Goal: Task Accomplishment & Management: Use online tool/utility

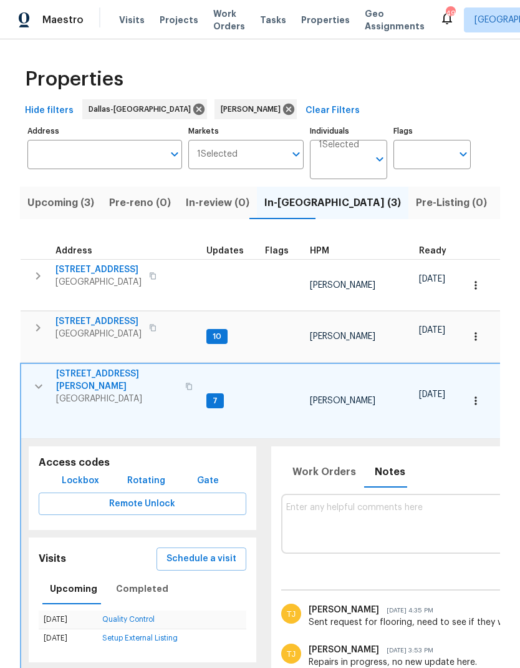
click at [41, 379] on icon "button" at bounding box center [38, 386] width 15 height 15
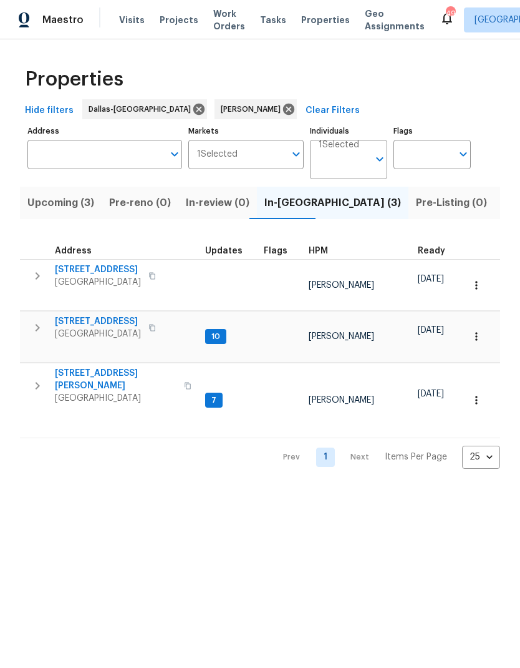
click at [502, 209] on span "Listed (11)" at bounding box center [526, 202] width 49 height 17
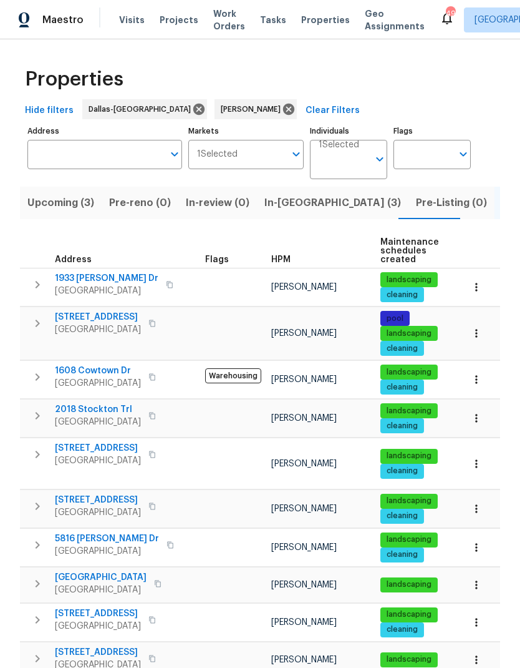
click at [83, 571] on span "1021 Villa Dr" at bounding box center [101, 577] width 92 height 12
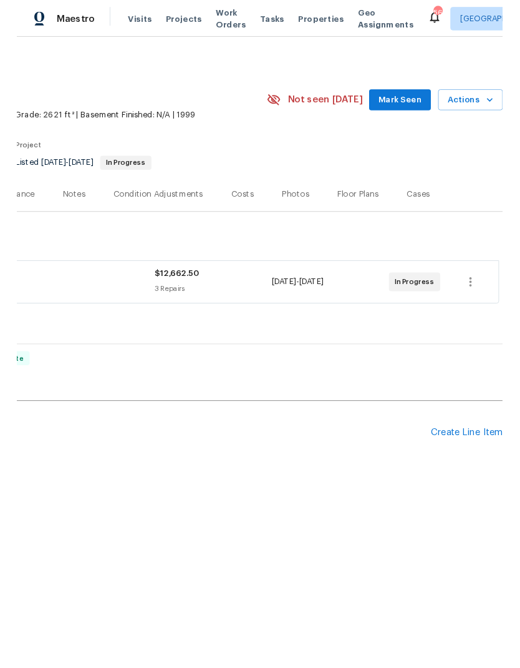
scroll to position [0, 185]
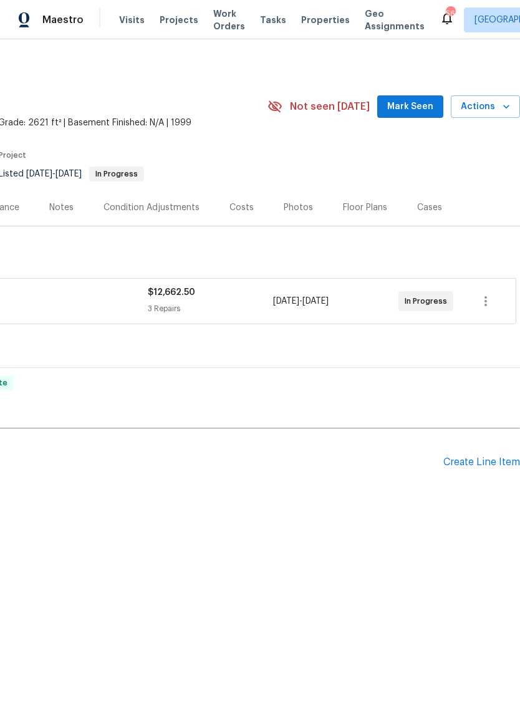
click at [473, 462] on div "Create Line Item" at bounding box center [482, 463] width 77 height 12
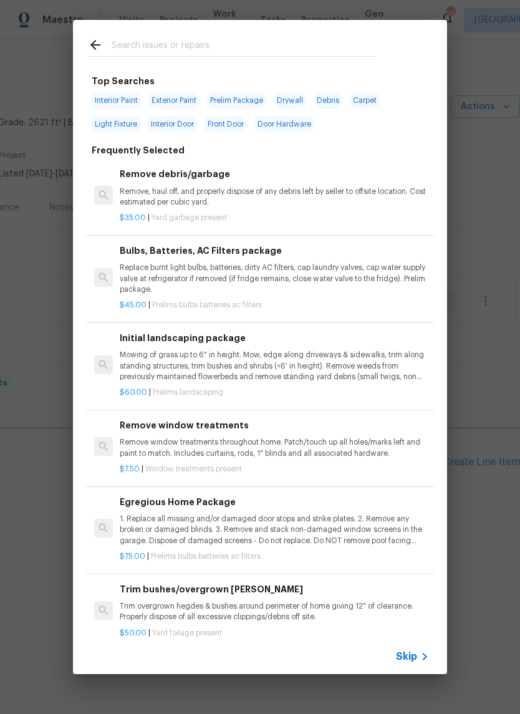
click at [212, 41] on input "text" at bounding box center [244, 46] width 265 height 19
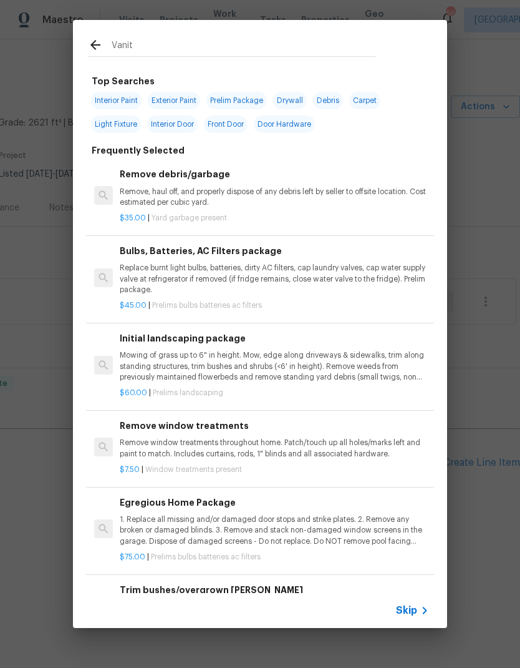
type input "Vanity"
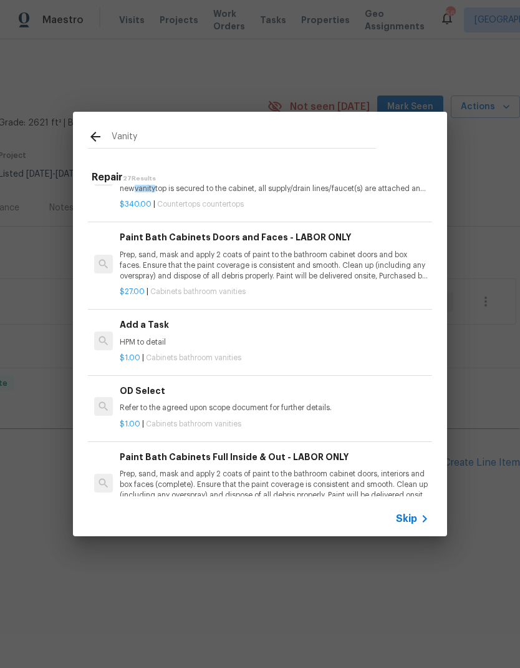
scroll to position [1429, 0]
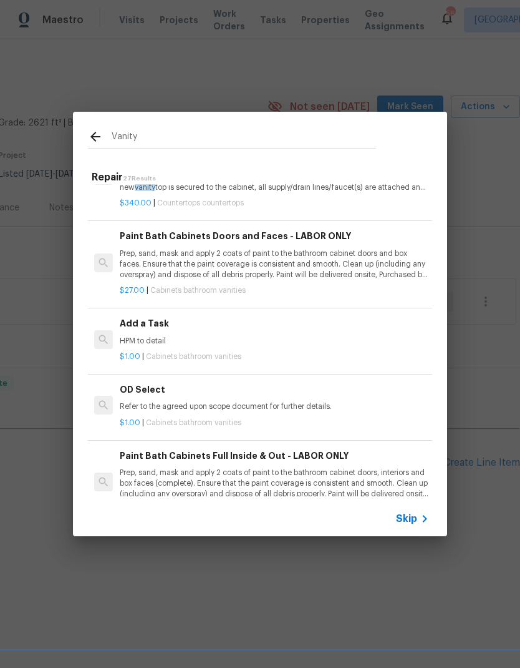
click at [151, 320] on div "Add a Task HPM to detail" at bounding box center [274, 331] width 309 height 30
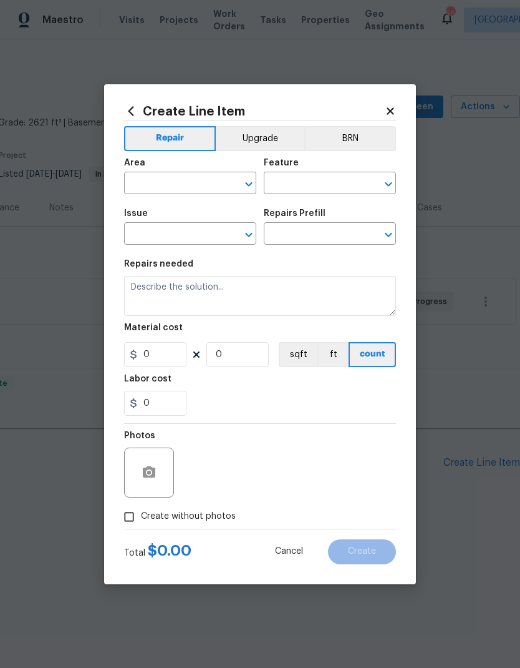
type input "Cabinets"
type input "Bathroom Cabinets"
type input "Add a Task $1.00"
type textarea "HPM to detail"
type input "1"
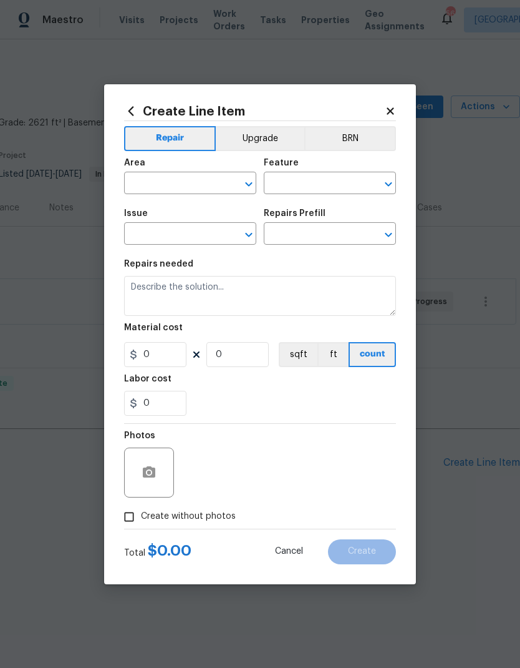
type input "1"
click at [147, 177] on input "text" at bounding box center [172, 184] width 97 height 19
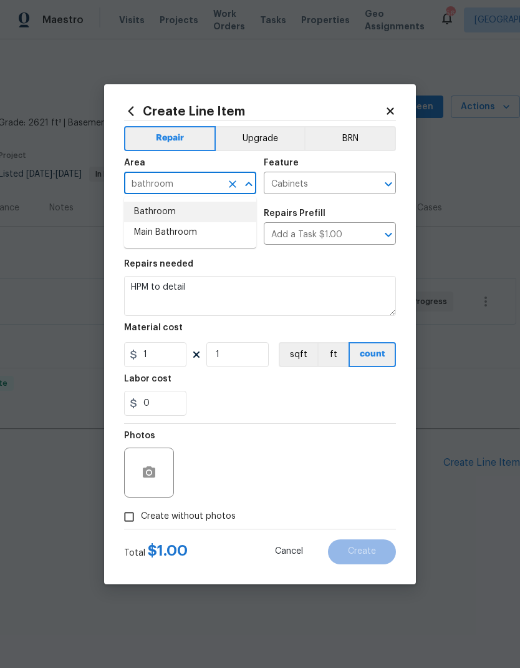
click at [155, 207] on li "Bathroom" at bounding box center [190, 212] width 132 height 21
type input "Bathroom"
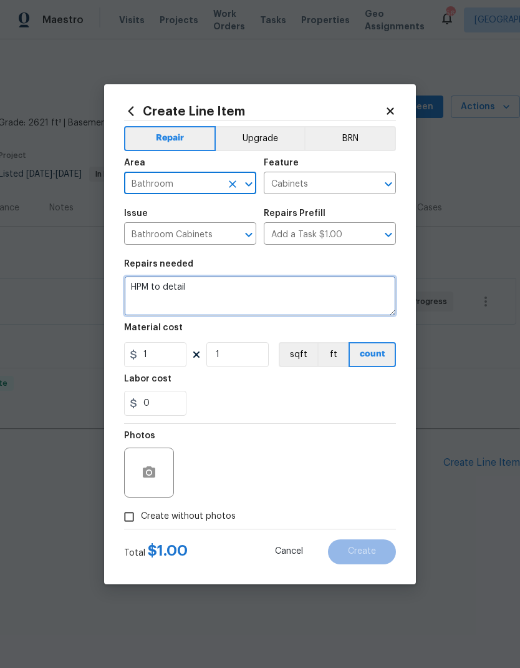
click at [168, 289] on textarea "HPM to detail" at bounding box center [260, 296] width 272 height 40
click at [198, 290] on textarea "HPM to detail" at bounding box center [260, 296] width 272 height 40
type textarea "H"
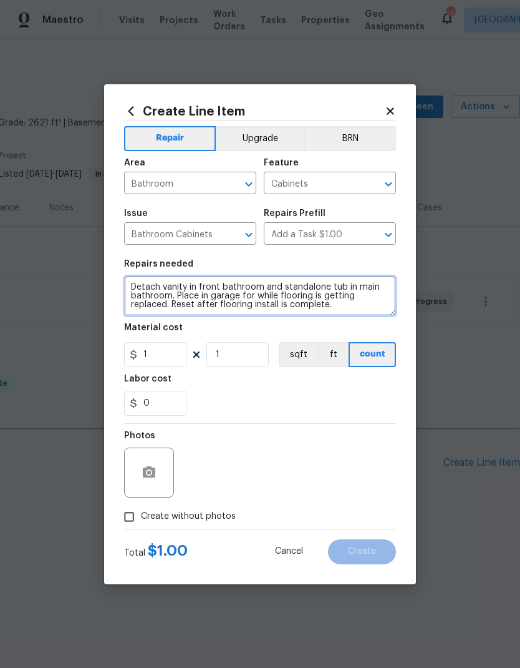
type textarea "Detach vanity in front bathroom and standalone tub in main bathroom. Place in g…"
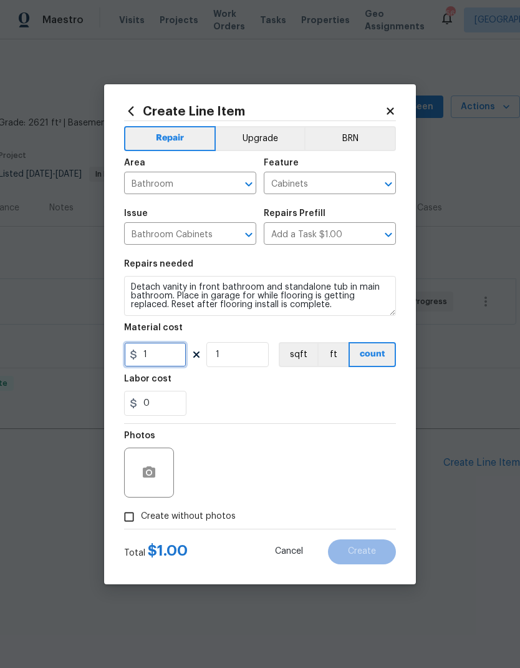
click at [167, 353] on input "1" at bounding box center [155, 354] width 62 height 25
type input "300"
click at [360, 399] on div "0" at bounding box center [260, 403] width 272 height 25
click at [125, 508] on input "Create without photos" at bounding box center [129, 517] width 24 height 24
checkbox input "true"
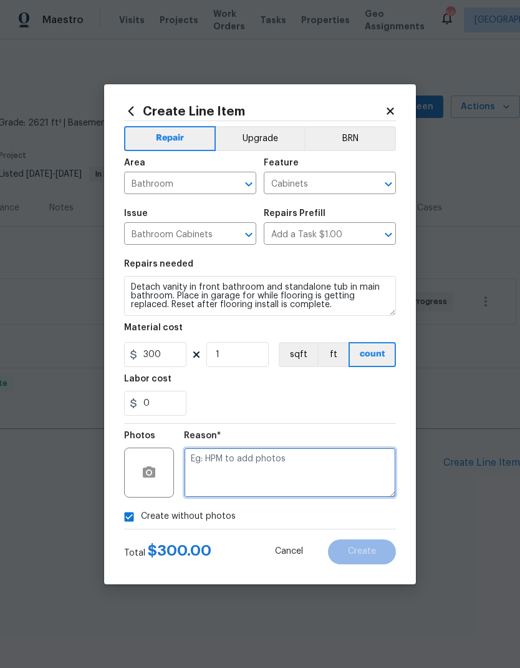
click at [331, 477] on textarea at bounding box center [290, 472] width 212 height 50
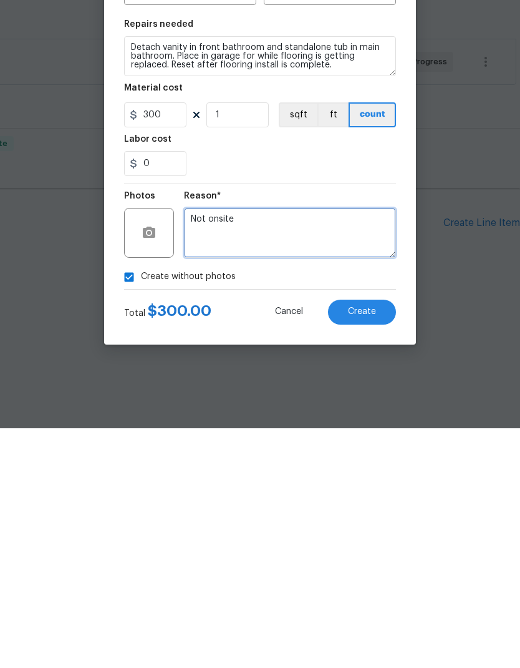
type textarea "Not onsite"
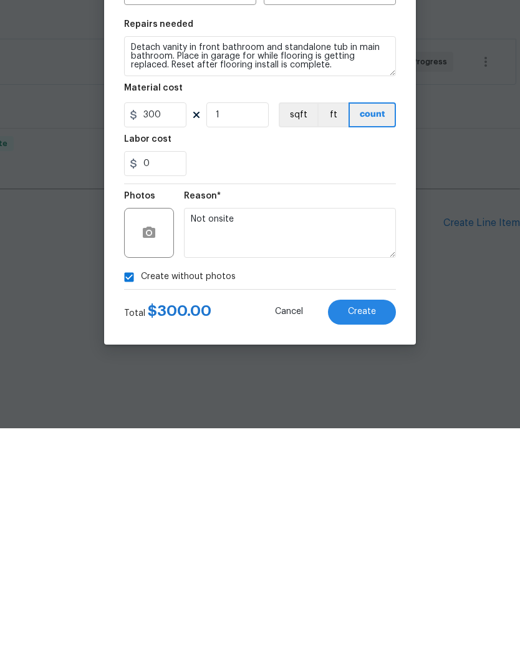
click at [346, 424] on div "Reason* Not onsite" at bounding box center [290, 464] width 212 height 81
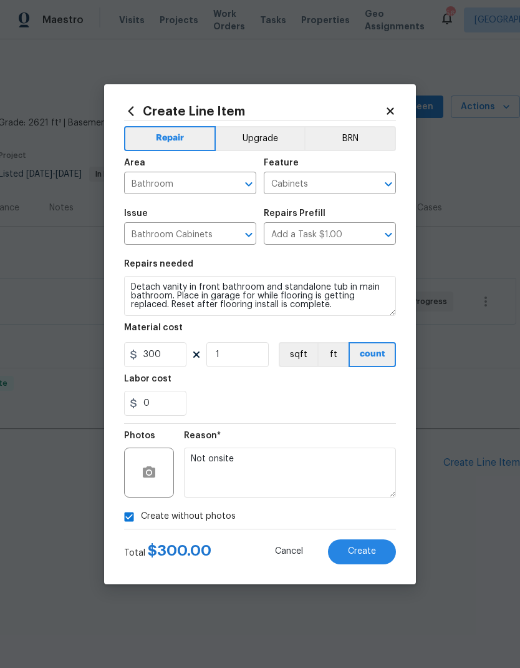
click at [366, 555] on span "Create" at bounding box center [362, 551] width 28 height 9
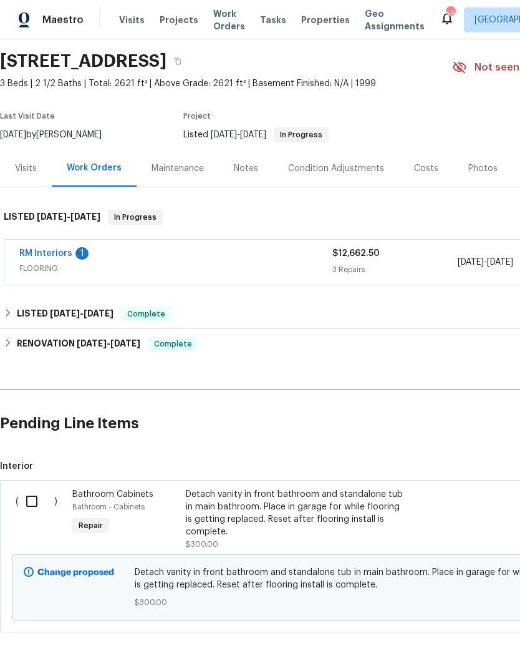
scroll to position [39, 0]
click at [31, 499] on input "checkbox" at bounding box center [37, 502] width 36 height 26
checkbox input "true"
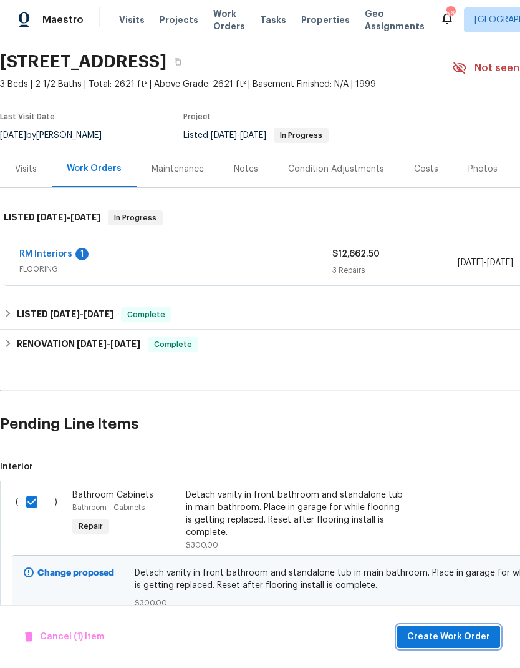
click at [472, 635] on span "Create Work Order" at bounding box center [448, 637] width 83 height 16
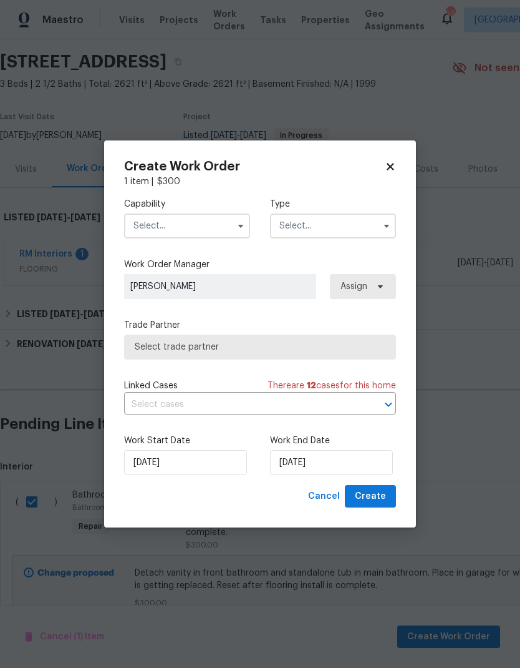
click at [195, 221] on input "text" at bounding box center [187, 225] width 126 height 25
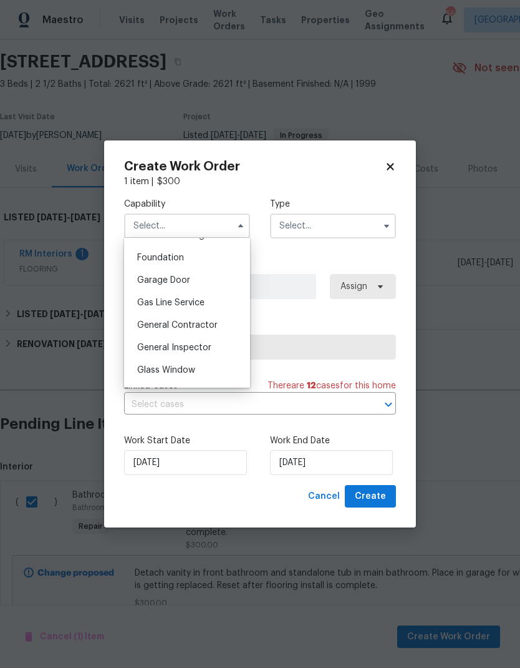
scroll to position [530, 0]
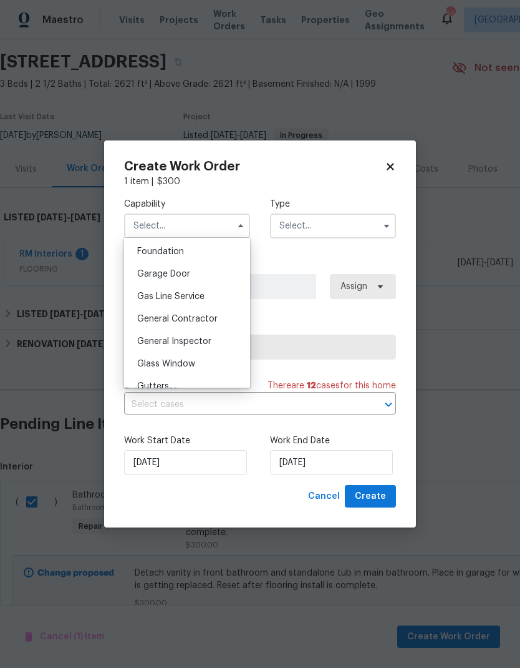
click at [204, 322] on span "General Contractor" at bounding box center [177, 318] width 80 height 9
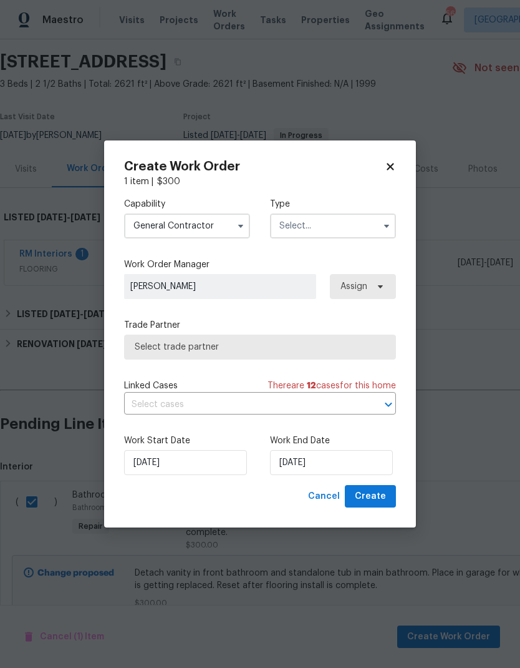
type input "General Contractor"
click at [347, 228] on input "text" at bounding box center [333, 225] width 126 height 25
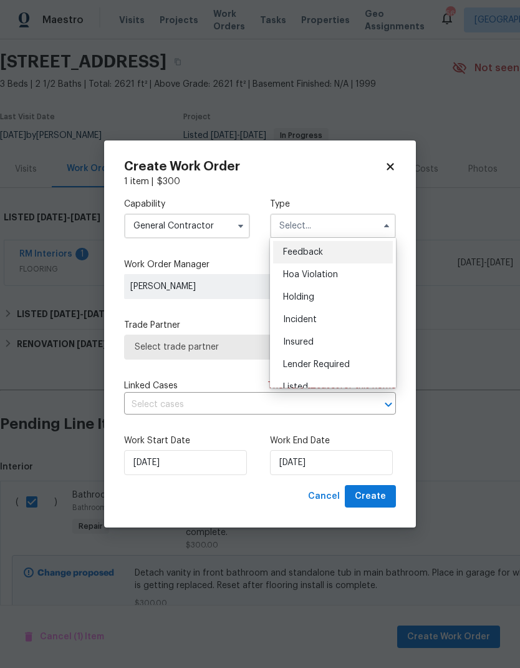
click at [319, 381] on div "Listed" at bounding box center [333, 387] width 120 height 22
type input "Listed"
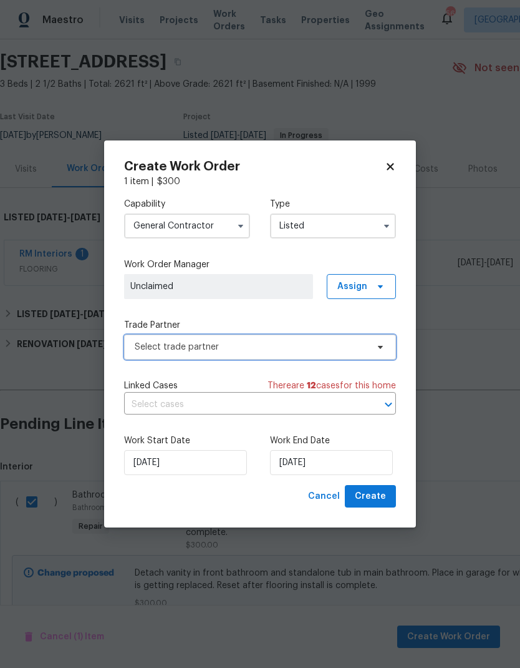
click at [314, 352] on span "Select trade partner" at bounding box center [251, 347] width 233 height 12
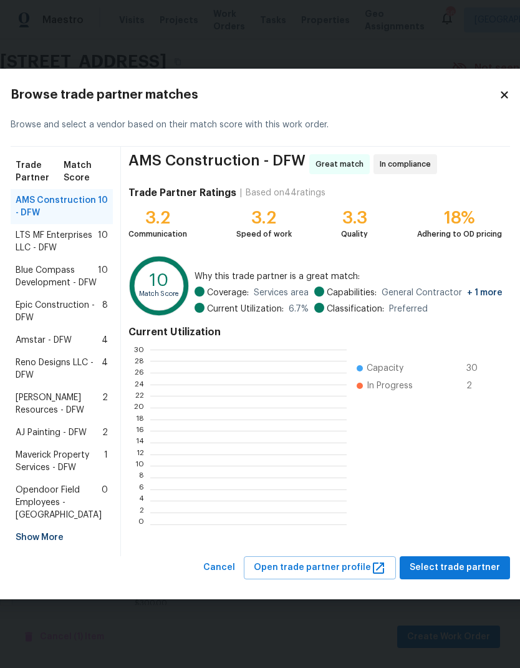
scroll to position [175, 196]
click at [74, 265] on span "Blue Compass Development - DFW" at bounding box center [57, 276] width 82 height 25
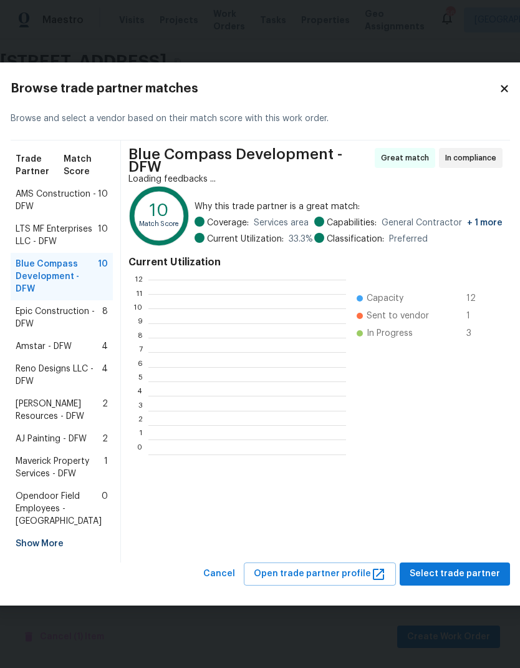
scroll to position [175, 198]
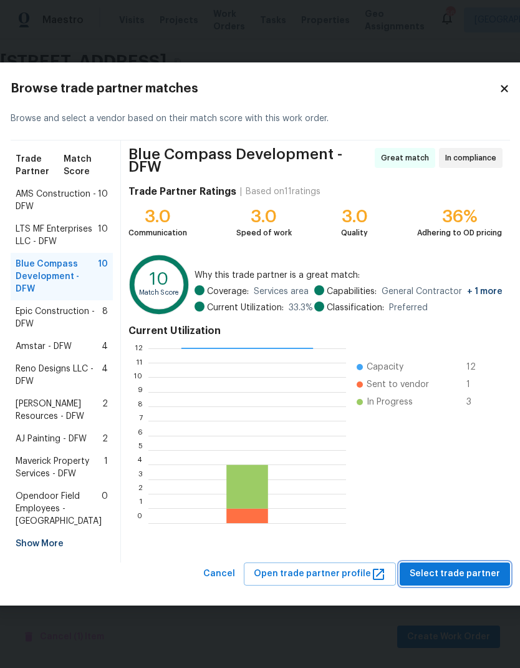
click at [460, 581] on span "Select trade partner" at bounding box center [455, 574] width 90 height 16
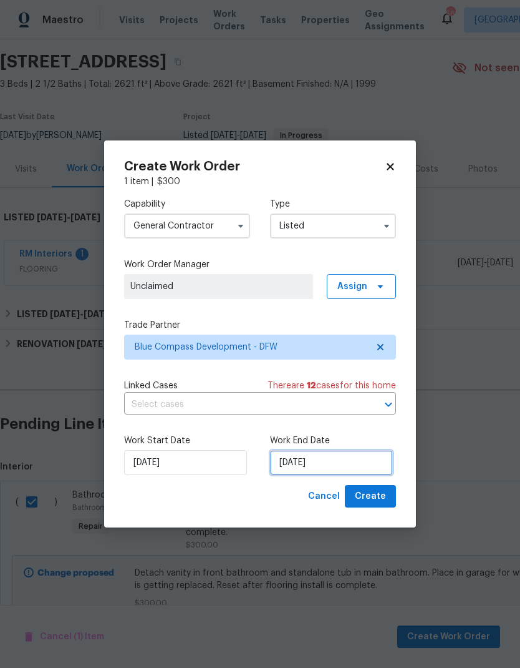
click at [339, 455] on input "[DATE]" at bounding box center [331, 462] width 123 height 25
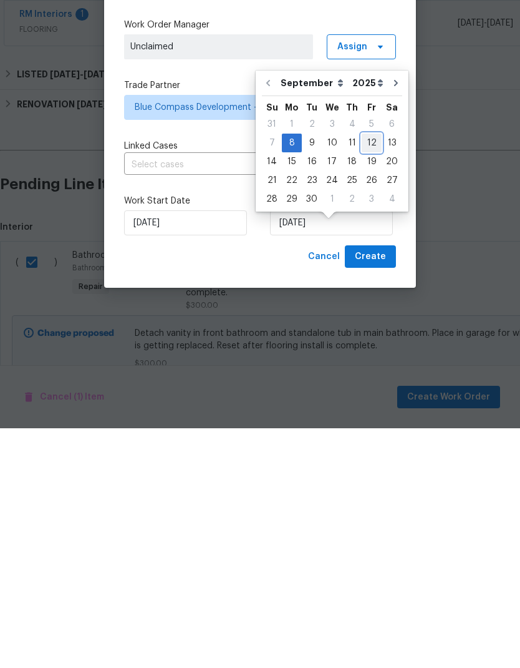
click at [372, 374] on div "12" at bounding box center [372, 382] width 20 height 17
type input "[DATE]"
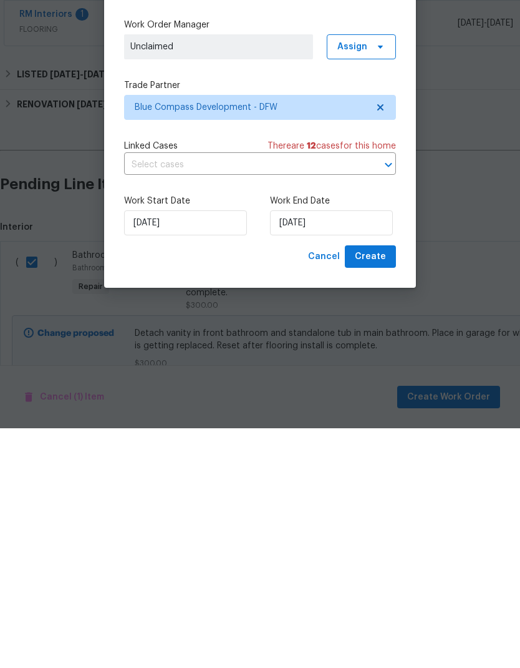
scroll to position [50, 0]
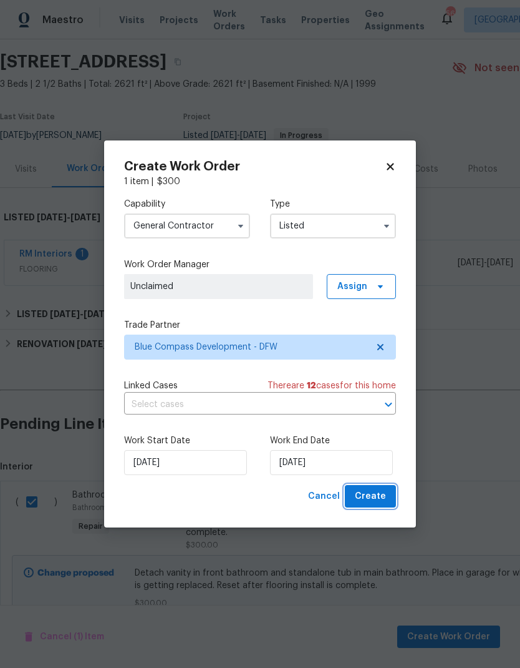
click at [387, 499] on button "Create" at bounding box center [370, 496] width 51 height 23
checkbox input "false"
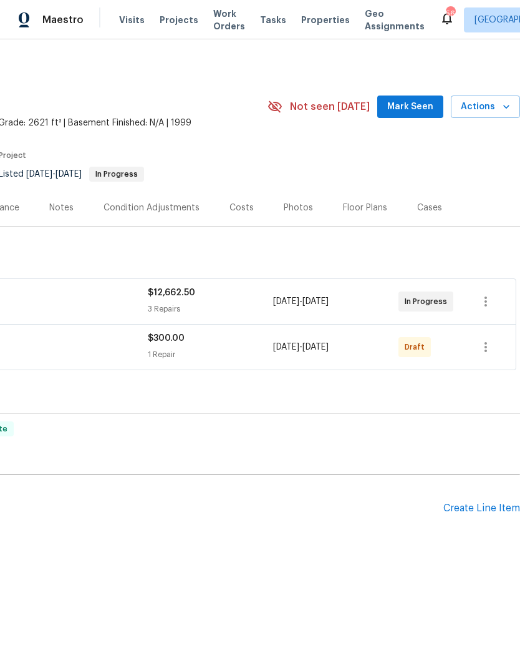
scroll to position [0, 185]
click at [485, 344] on icon "button" at bounding box center [486, 346] width 15 height 15
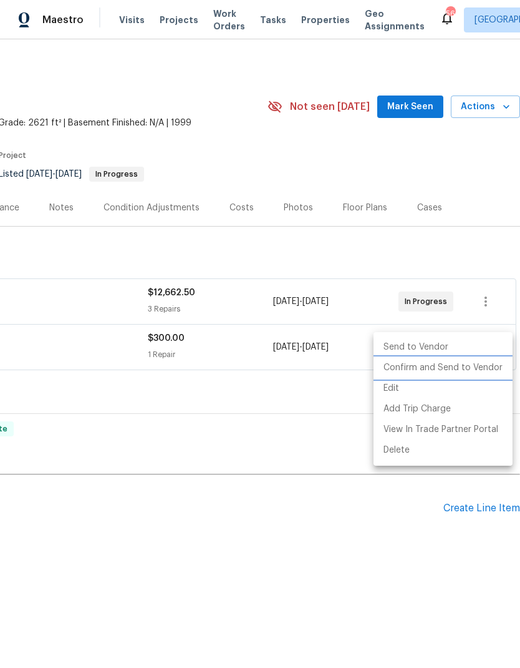
click at [450, 367] on li "Confirm and Send to Vendor" at bounding box center [443, 368] width 139 height 21
click at [282, 555] on div at bounding box center [260, 334] width 520 height 668
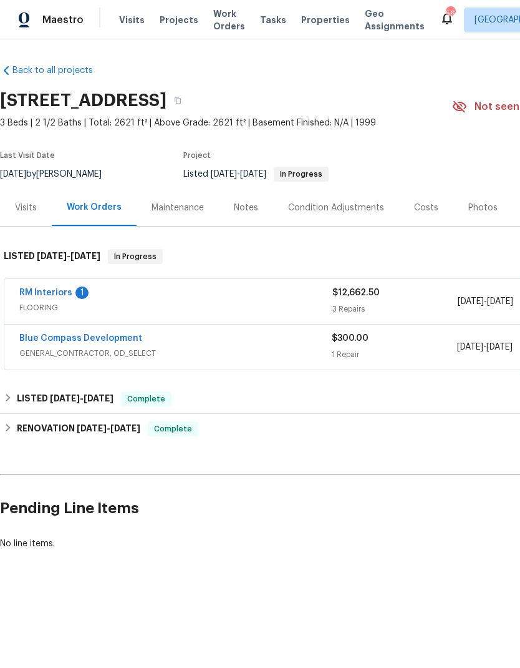
scroll to position [0, 0]
